Goal: Navigation & Orientation: Find specific page/section

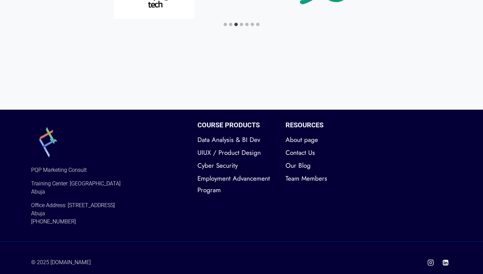
scroll to position [2113, 0]
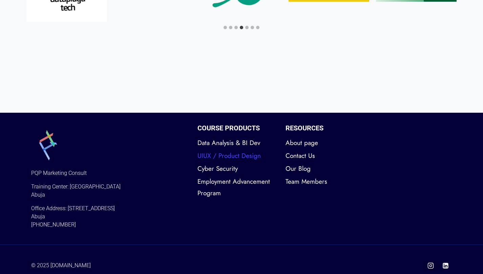
click at [222, 155] on link "UIUX / Product Design" at bounding box center [237, 155] width 78 height 13
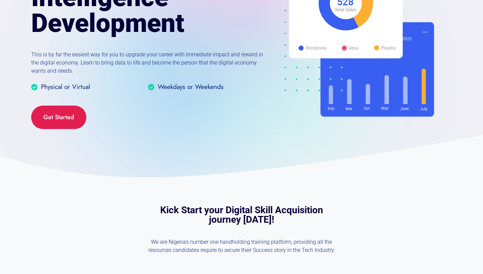
scroll to position [141, 0]
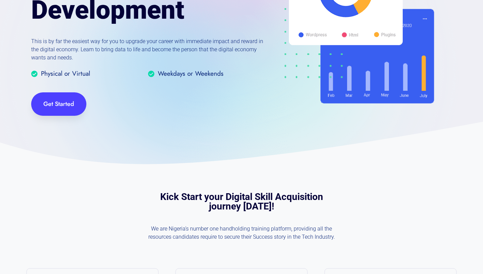
click at [47, 101] on span "Get Started" at bounding box center [58, 104] width 31 height 10
click at [64, 108] on span "Get Started" at bounding box center [58, 104] width 31 height 10
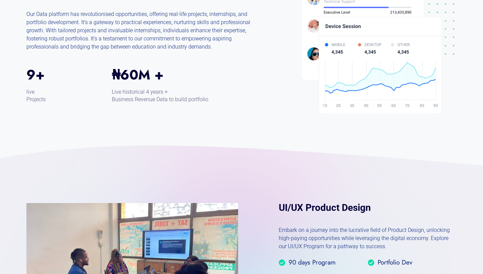
scroll to position [942, 0]
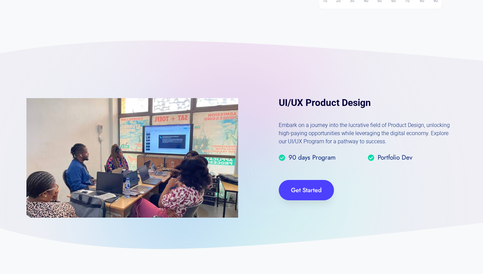
click at [301, 195] on span "Get Started" at bounding box center [306, 190] width 55 height 21
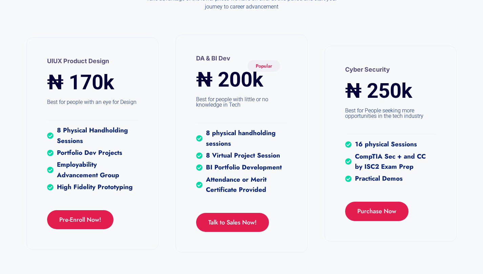
scroll to position [1768, 0]
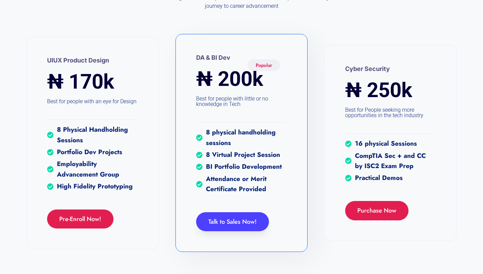
click at [226, 226] on span "Talk to Sales Now!" at bounding box center [232, 222] width 48 height 10
click at [238, 225] on span "Talk to Sales Now!" at bounding box center [232, 222] width 48 height 10
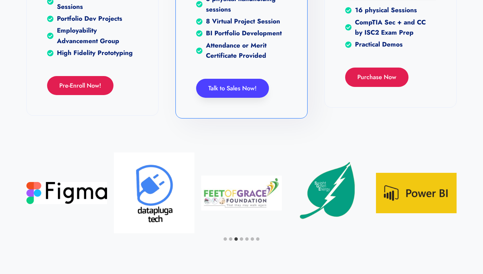
scroll to position [1904, 0]
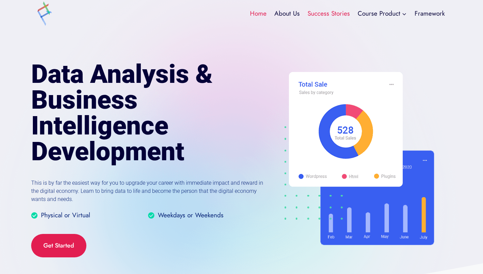
click at [322, 11] on link "Success Stories" at bounding box center [329, 13] width 50 height 18
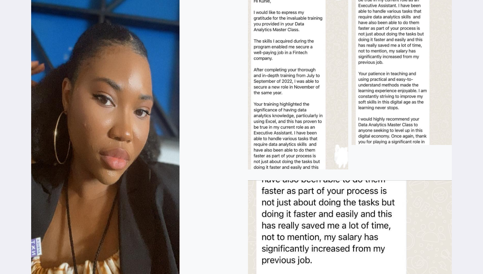
scroll to position [2392, 0]
